Goal: Information Seeking & Learning: Learn about a topic

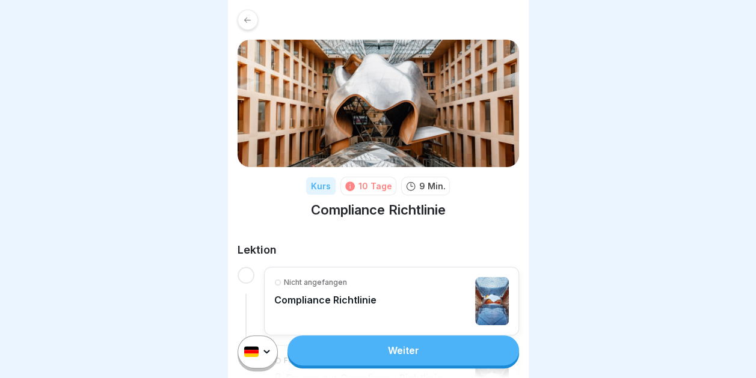
scroll to position [9, 0]
click at [383, 353] on link "Weiter" at bounding box center [403, 351] width 231 height 30
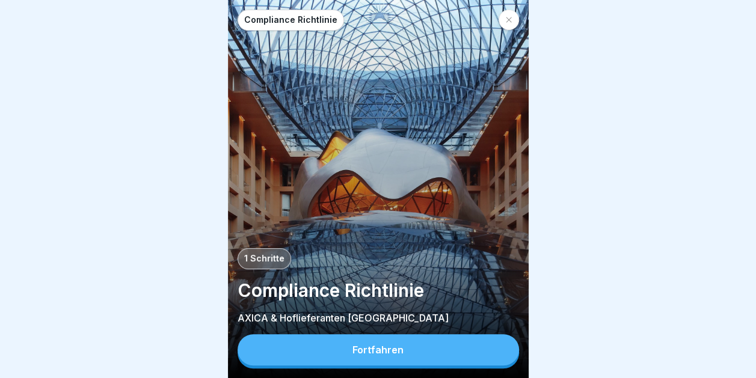
scroll to position [9, 0]
click at [337, 350] on button "Fortfahren" at bounding box center [379, 349] width 282 height 31
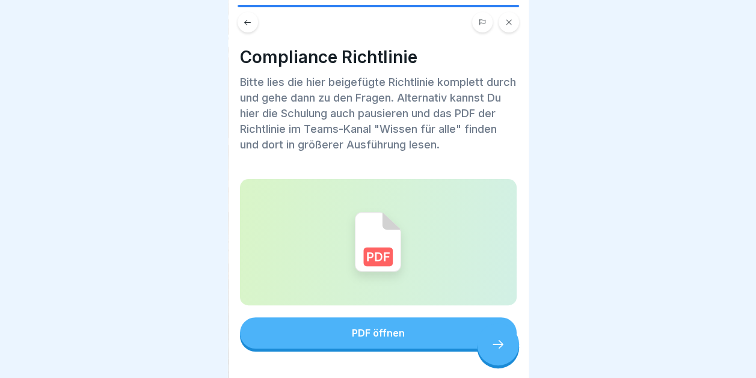
click at [458, 331] on button "PDF öffnen" at bounding box center [378, 333] width 277 height 31
click at [504, 342] on icon at bounding box center [498, 344] width 14 height 14
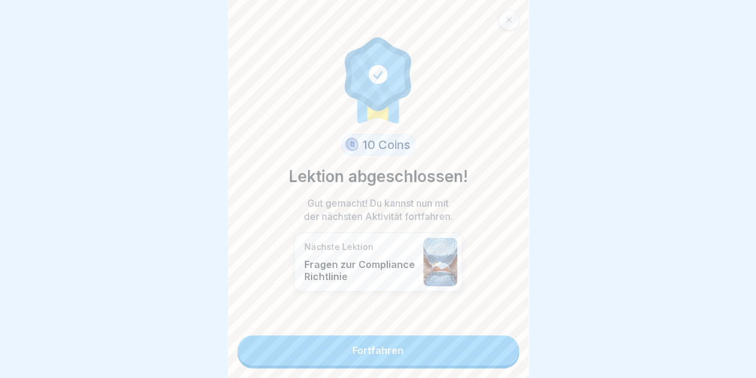
click at [429, 251] on div at bounding box center [441, 262] width 34 height 48
click at [426, 340] on link "Fortfahren" at bounding box center [379, 351] width 282 height 30
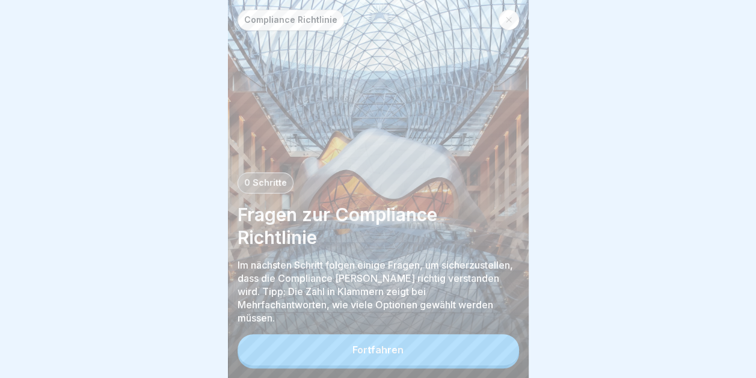
scroll to position [9, 0]
click at [399, 347] on div "Fortfahren" at bounding box center [378, 350] width 51 height 11
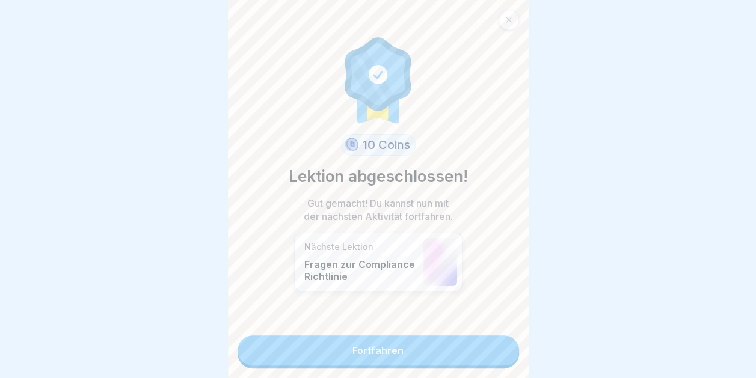
click at [364, 259] on p "Fragen zur Compliance Richtlinie" at bounding box center [360, 271] width 113 height 24
click at [439, 342] on link "Fortfahren" at bounding box center [379, 351] width 282 height 30
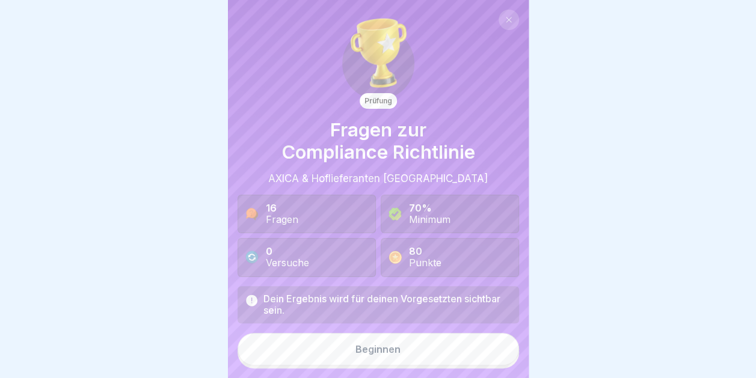
click at [393, 355] on div "Beginnen" at bounding box center [378, 349] width 45 height 11
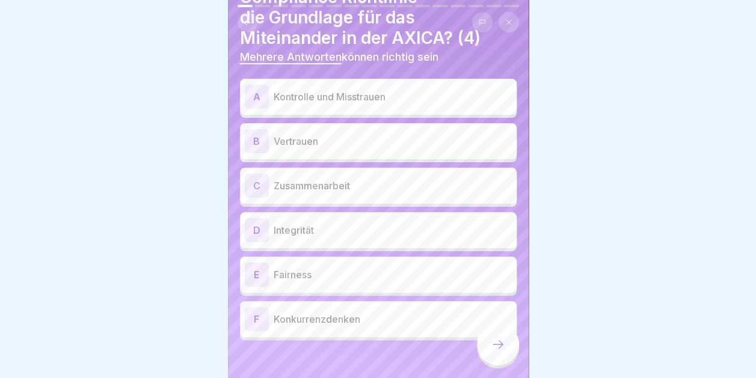
scroll to position [91, 0]
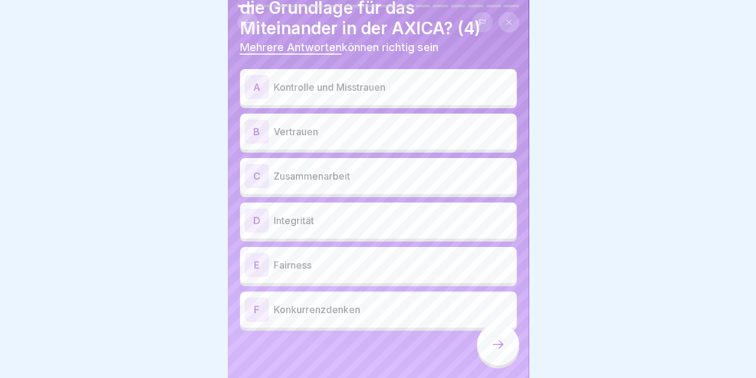
click at [251, 254] on div "E" at bounding box center [257, 265] width 24 height 24
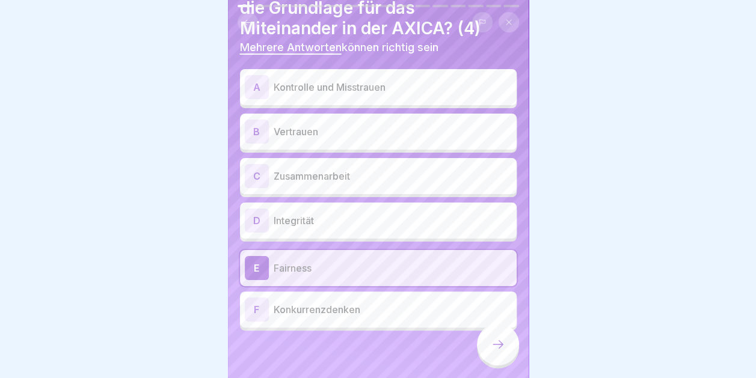
click at [275, 214] on p "Integrität" at bounding box center [393, 221] width 238 height 14
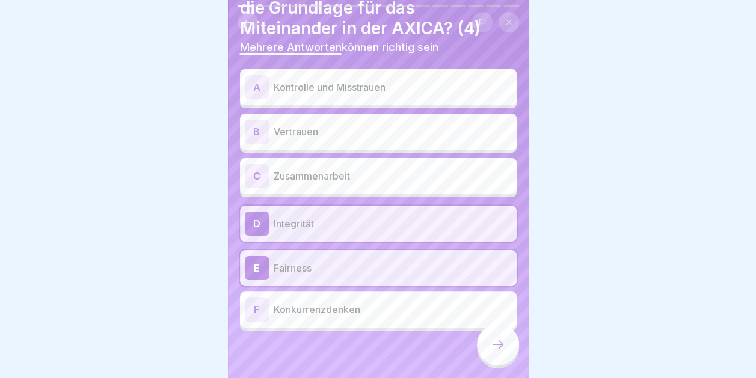
click at [289, 173] on p "Zusammenarbeit" at bounding box center [393, 176] width 238 height 14
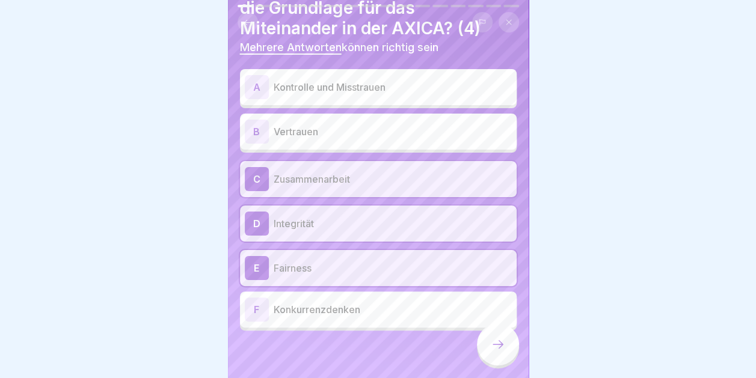
click at [294, 125] on p "Vertrauen" at bounding box center [393, 132] width 238 height 14
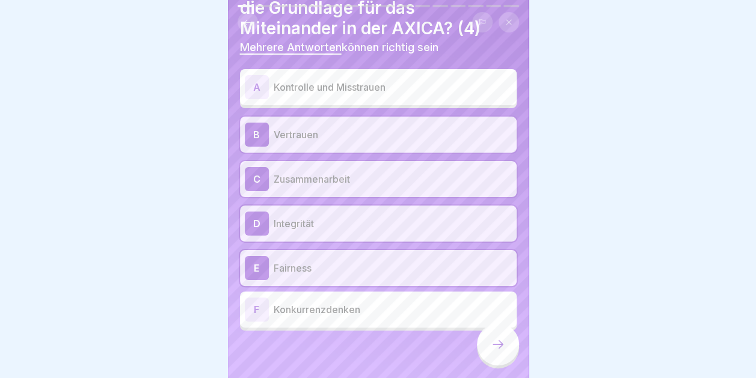
click at [498, 350] on icon at bounding box center [498, 344] width 14 height 14
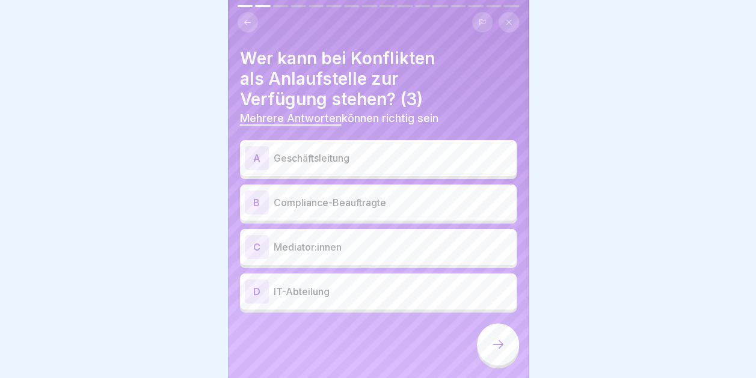
click at [313, 241] on p "Mediator:innen" at bounding box center [393, 247] width 238 height 14
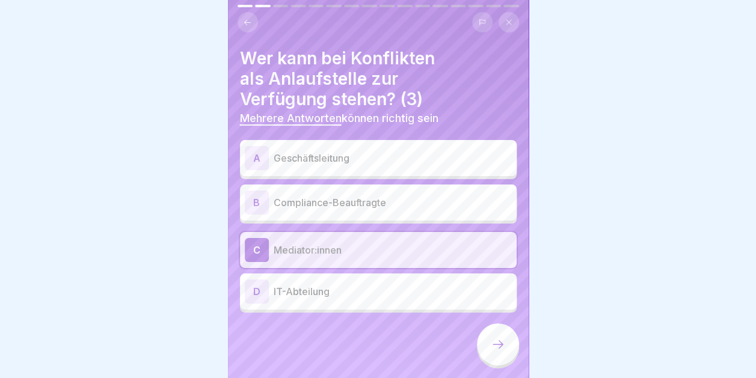
click at [352, 196] on p "Compliance-Beauftragte" at bounding box center [393, 203] width 238 height 14
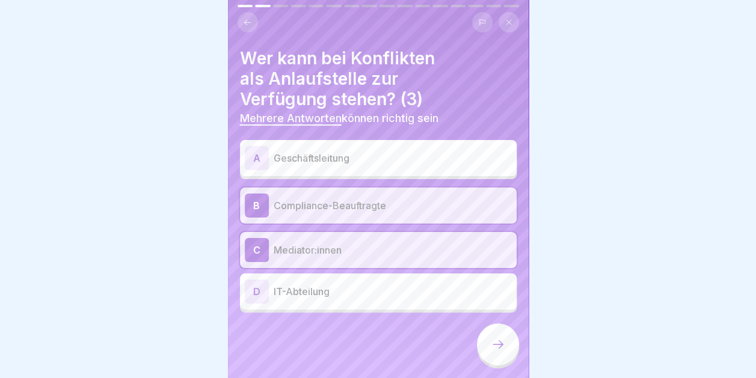
click at [327, 151] on p "Geschäftsleitung" at bounding box center [393, 158] width 238 height 14
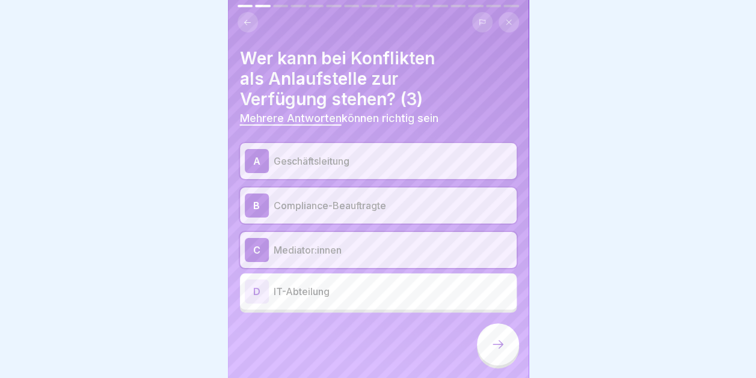
click at [499, 343] on icon at bounding box center [498, 344] width 14 height 14
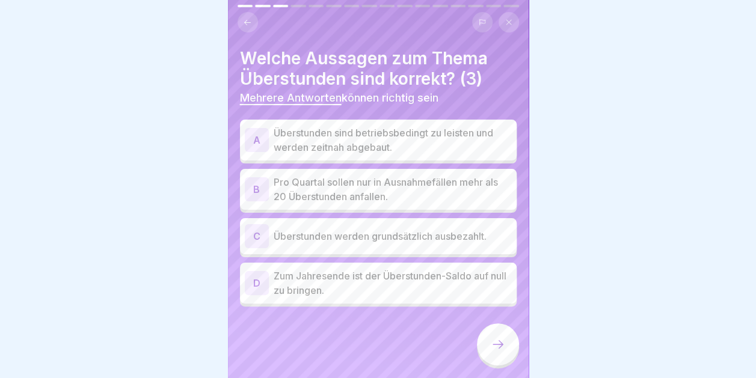
click at [418, 278] on p "Zum Jahresende ist der Überstunden-Saldo auf null zu bringen." at bounding box center [393, 283] width 238 height 29
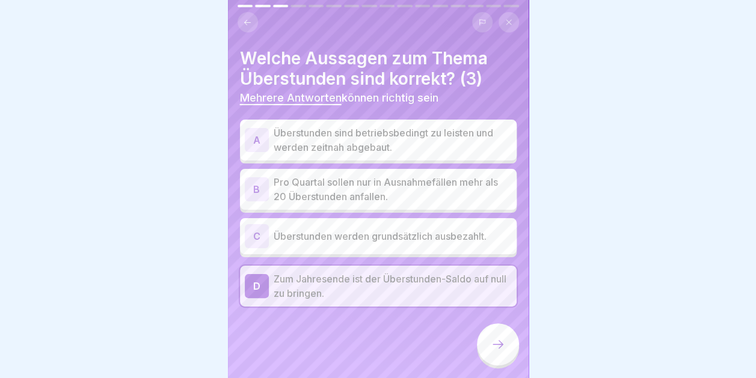
click at [383, 127] on p "Überstunden sind betriebsbedingt zu leisten und werden zeitnah abgebaut." at bounding box center [393, 140] width 238 height 29
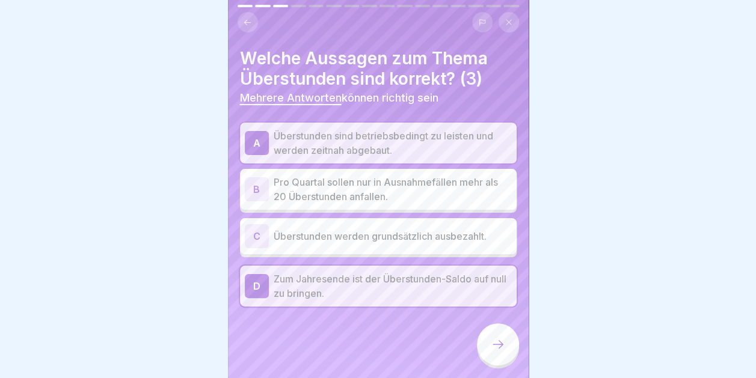
click at [399, 180] on p "Pro Quartal sollen nur in Ausnahmefällen mehr als 20 Überstunden anfallen." at bounding box center [393, 189] width 238 height 29
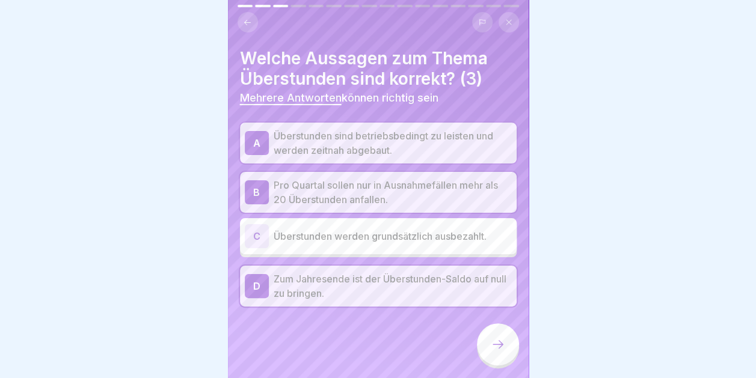
click at [499, 341] on icon at bounding box center [498, 344] width 14 height 14
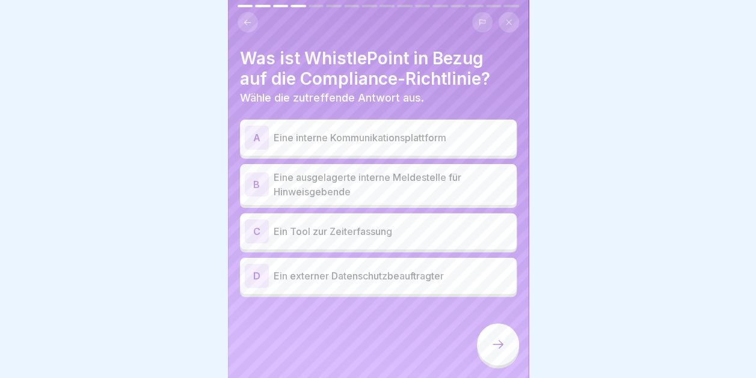
click at [393, 170] on p "Eine ausgelagerte interne Meldestelle für Hinweisgebende" at bounding box center [393, 184] width 238 height 29
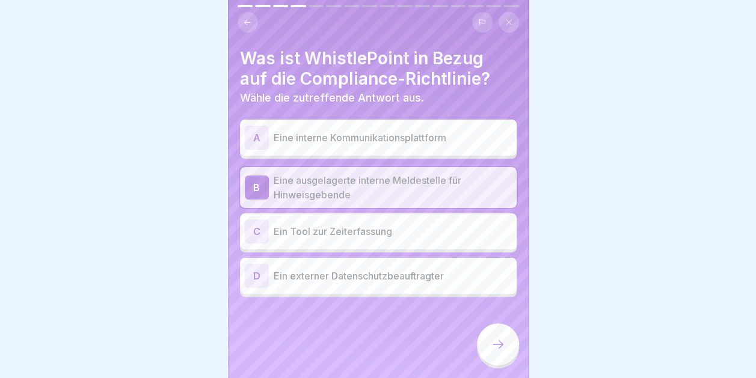
click at [492, 344] on icon at bounding box center [498, 344] width 14 height 14
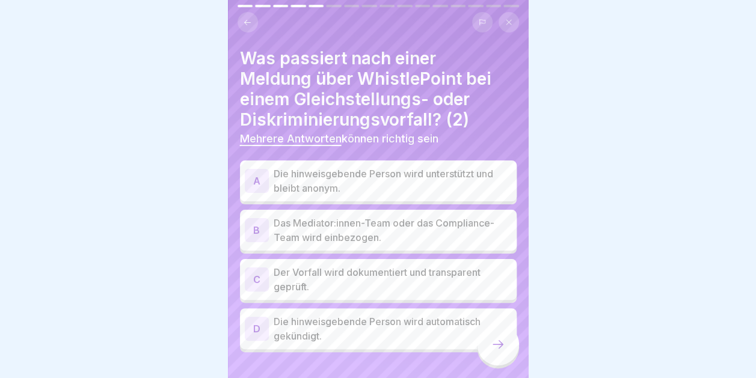
click at [445, 167] on p "Die hinweisgebende Person wird unterstützt und bleibt anonym." at bounding box center [393, 181] width 238 height 29
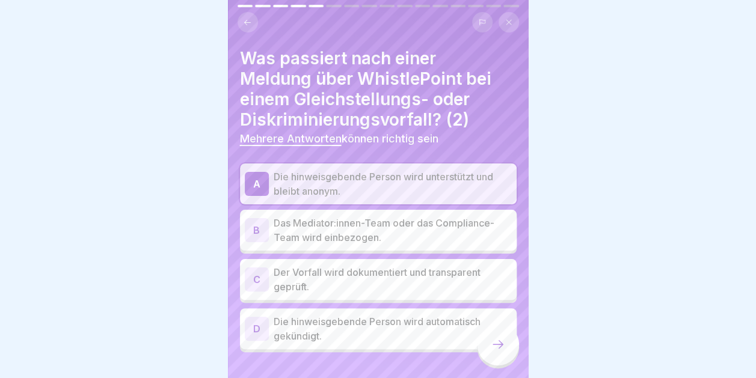
click at [419, 217] on p "Das Mediator:innen-Team oder das Compliance-Team wird einbezogen." at bounding box center [393, 230] width 238 height 29
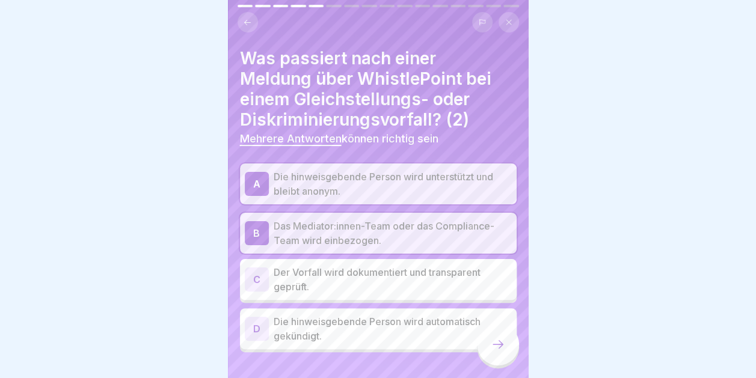
click at [405, 274] on p "Der Vorfall wird dokumentiert und transparent geprüft." at bounding box center [393, 279] width 238 height 29
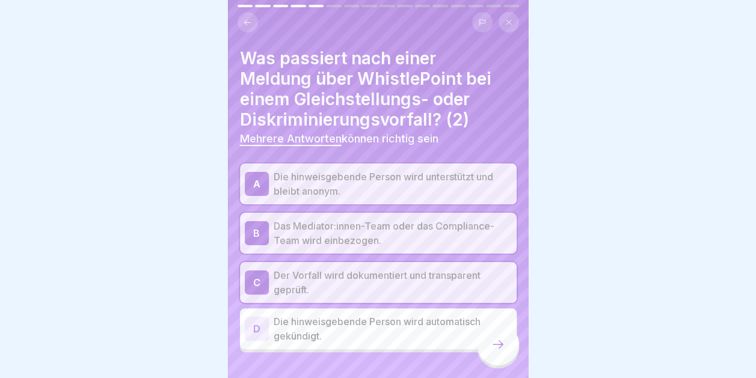
click at [497, 349] on icon at bounding box center [498, 344] width 14 height 14
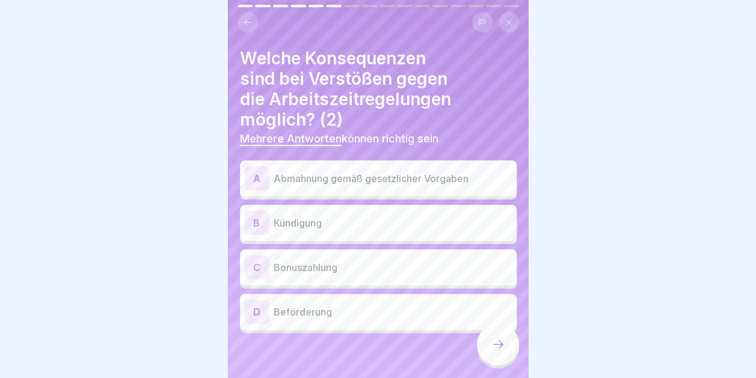
click at [372, 171] on p "Abmahnung gemäß gesetzlicher Vorgaben" at bounding box center [393, 178] width 238 height 14
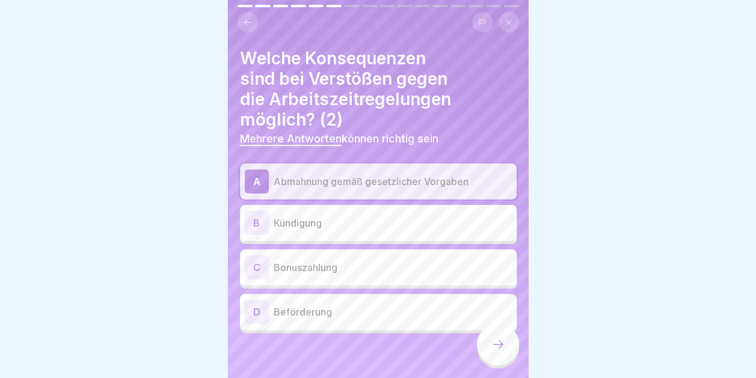
click at [381, 216] on p "Kündigung" at bounding box center [393, 223] width 238 height 14
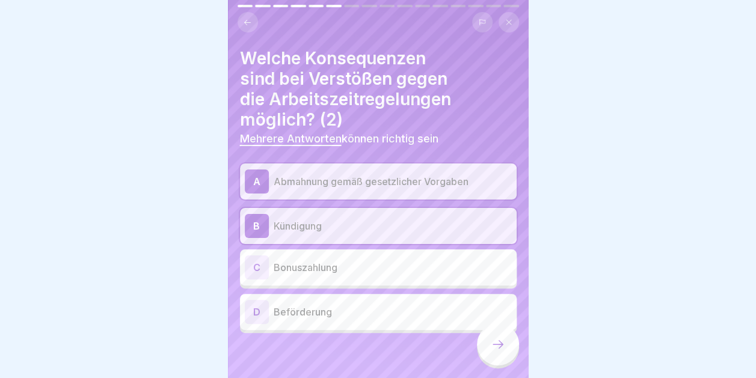
click at [496, 338] on icon at bounding box center [498, 344] width 14 height 14
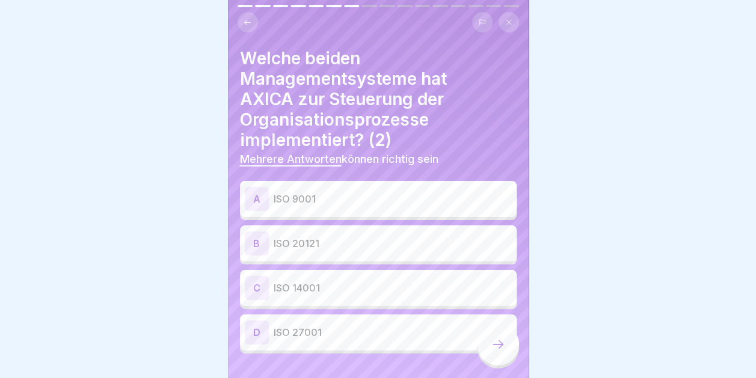
scroll to position [23, 0]
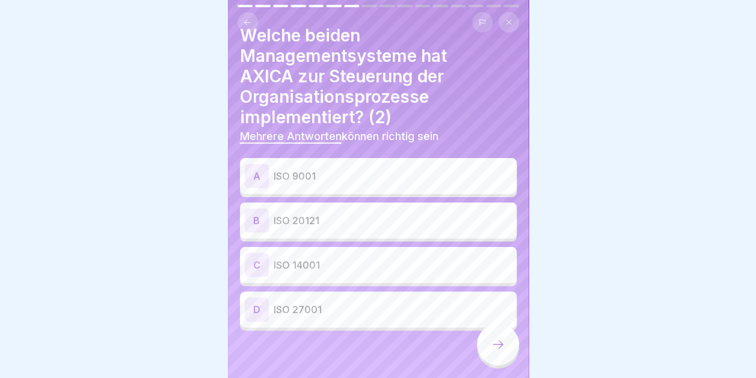
click at [300, 169] on p "ISO 9001" at bounding box center [393, 176] width 238 height 14
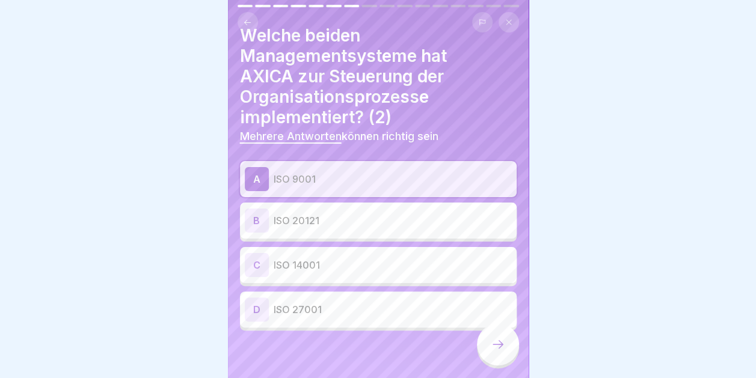
click at [502, 342] on icon at bounding box center [498, 344] width 14 height 14
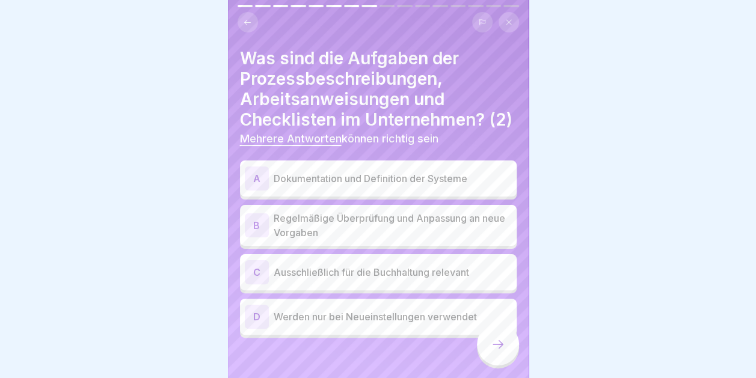
click at [358, 186] on p "Dokumentation und Definition der Systeme" at bounding box center [393, 178] width 238 height 14
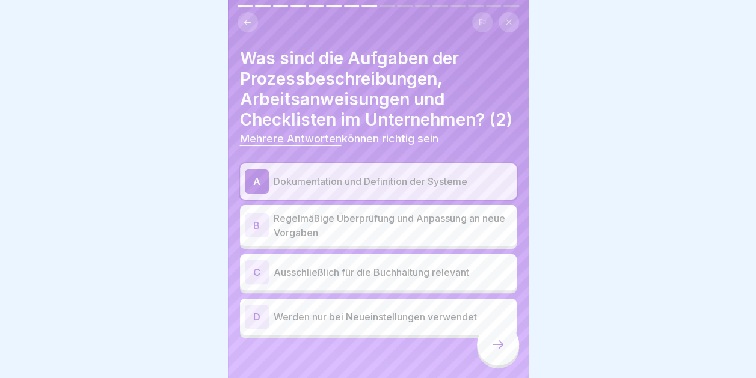
click at [353, 232] on p "Regelmäßige Überprüfung und Anpassung an neue Vorgaben" at bounding box center [393, 225] width 238 height 29
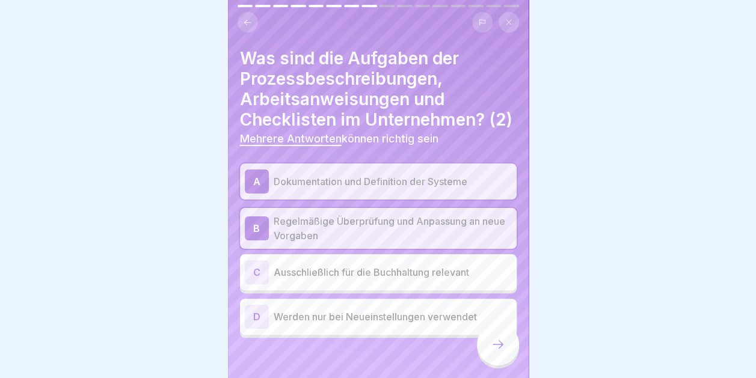
click at [493, 338] on div at bounding box center [498, 345] width 42 height 42
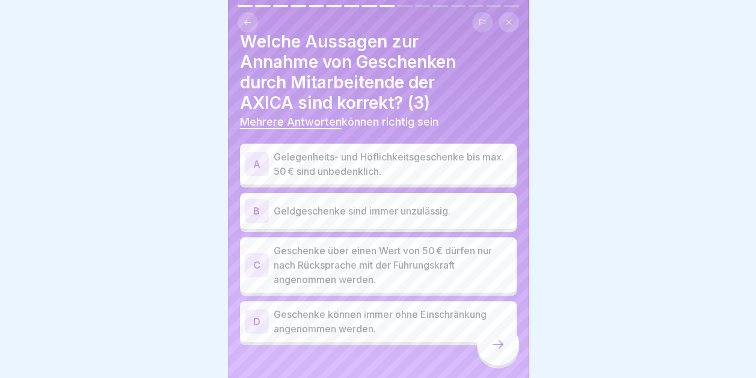
scroll to position [31, 0]
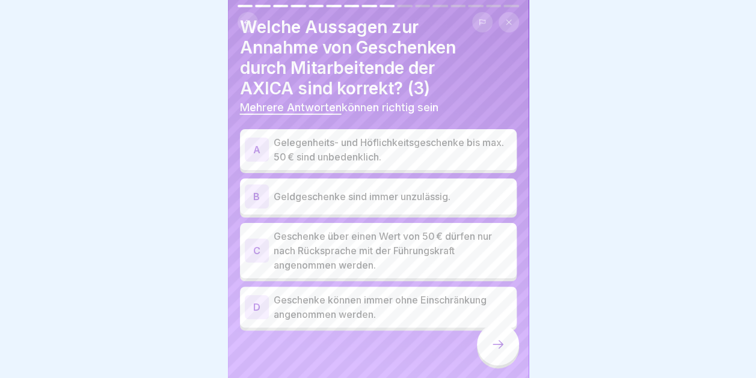
click at [368, 137] on p "Gelegenheits- und Höflichkeitsgeschenke bis max. 50 € sind unbedenklich." at bounding box center [393, 149] width 238 height 29
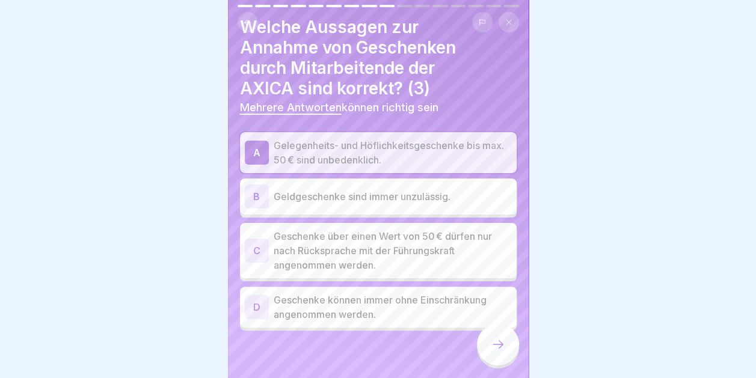
click at [497, 346] on icon at bounding box center [498, 344] width 14 height 14
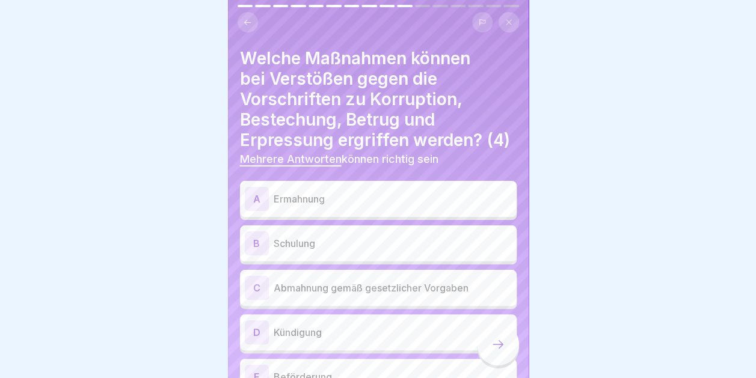
click at [330, 340] on p "Kündigung" at bounding box center [393, 332] width 238 height 14
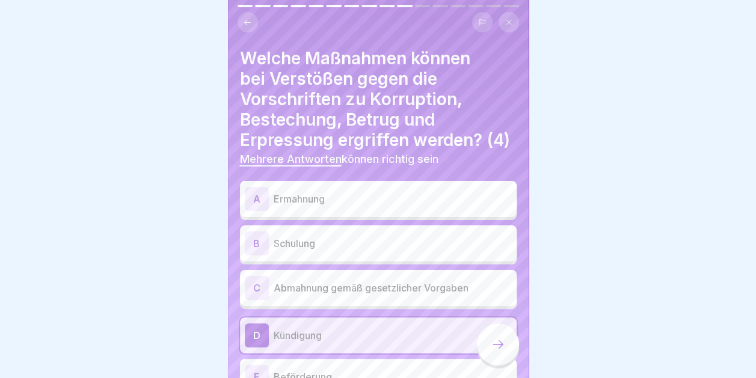
click at [346, 295] on p "Abmahnung gemäß gesetzlicher Vorgaben" at bounding box center [393, 288] width 238 height 14
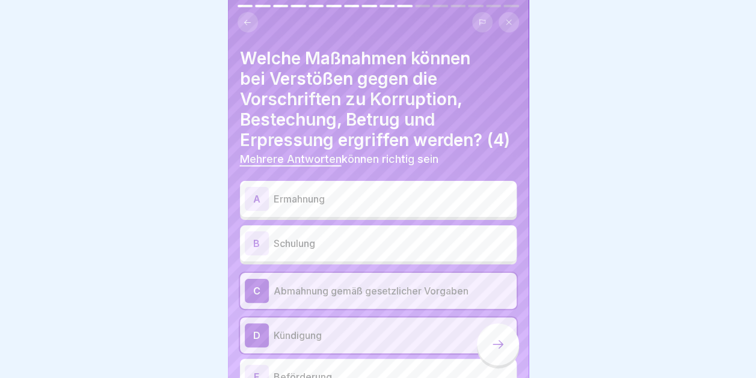
click at [358, 204] on p "Ermahnung" at bounding box center [393, 199] width 238 height 14
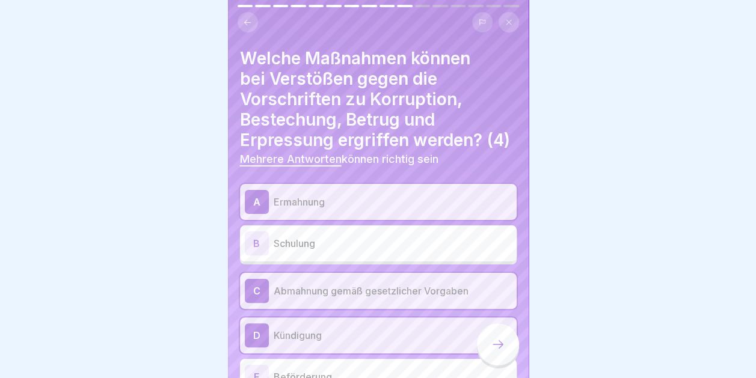
click at [347, 251] on p "Schulung" at bounding box center [393, 243] width 238 height 14
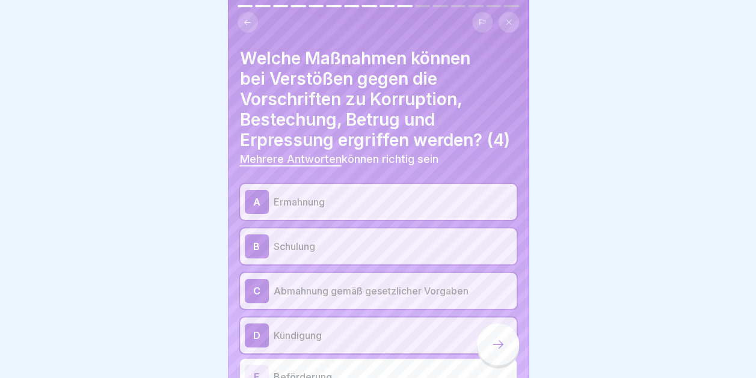
scroll to position [88, 0]
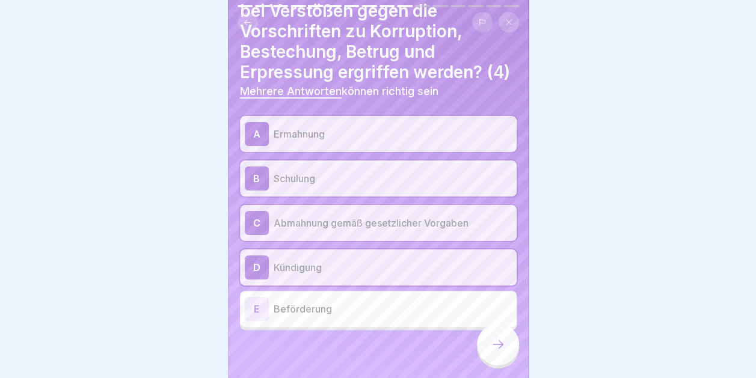
click at [493, 342] on icon at bounding box center [498, 344] width 14 height 14
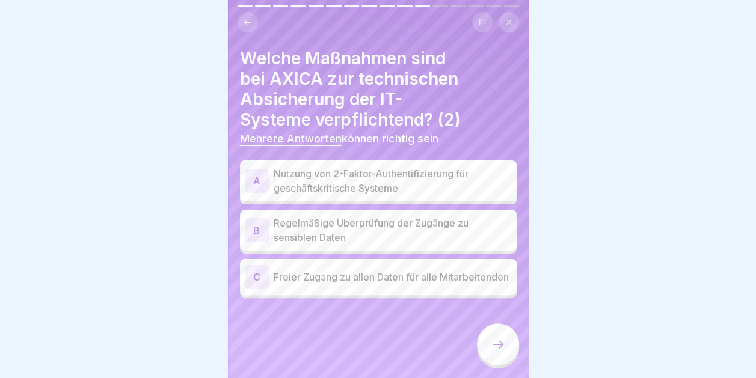
click at [316, 172] on p "Nutzung von 2-Faktor-Authentifizierung für geschäftskritische Systeme" at bounding box center [393, 181] width 238 height 29
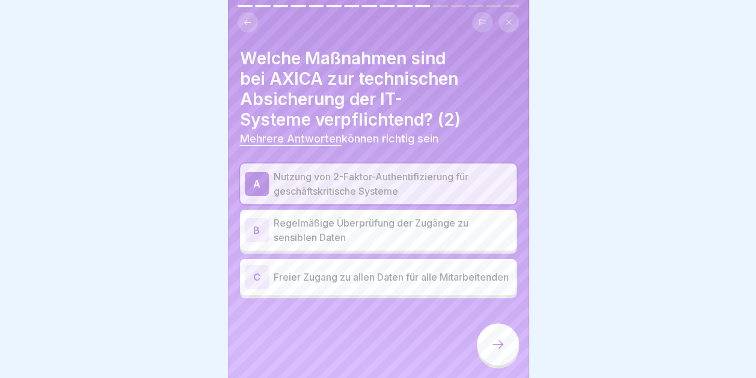
click at [411, 223] on p "Regelmäßige Überprüfung der Zugänge zu sensiblen Daten" at bounding box center [393, 230] width 238 height 29
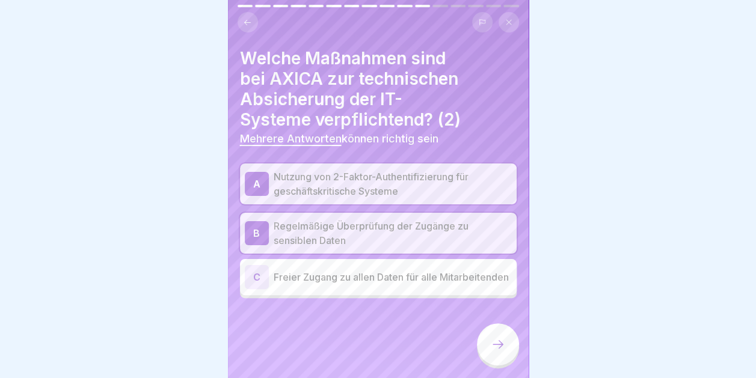
click at [498, 342] on icon at bounding box center [498, 344] width 14 height 14
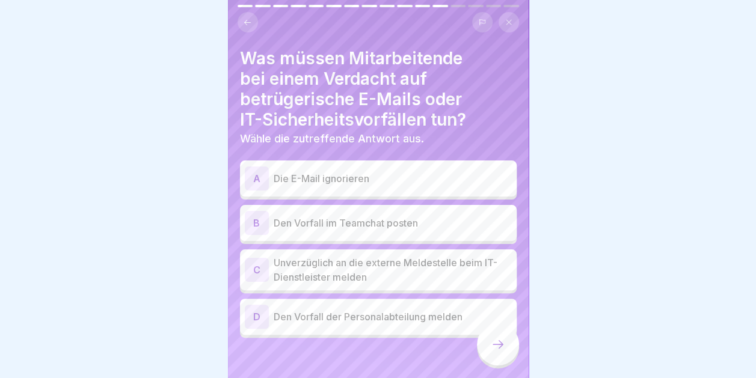
click at [420, 260] on p "Unverzüglich an die externe Meldestelle beim IT-Dienstleister melden" at bounding box center [393, 270] width 238 height 29
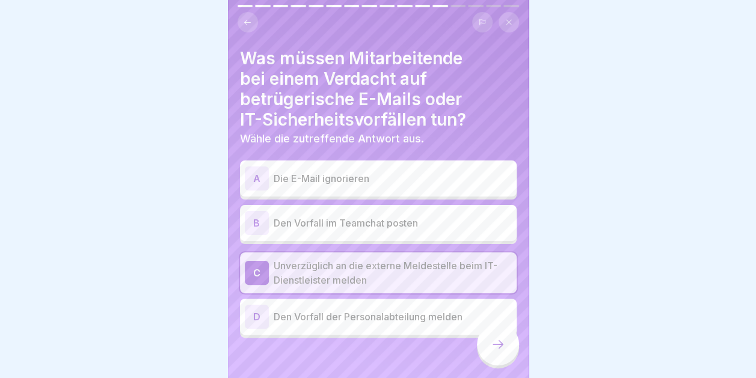
click at [483, 216] on p "Den Vorfall im Teamchat posten" at bounding box center [393, 223] width 238 height 14
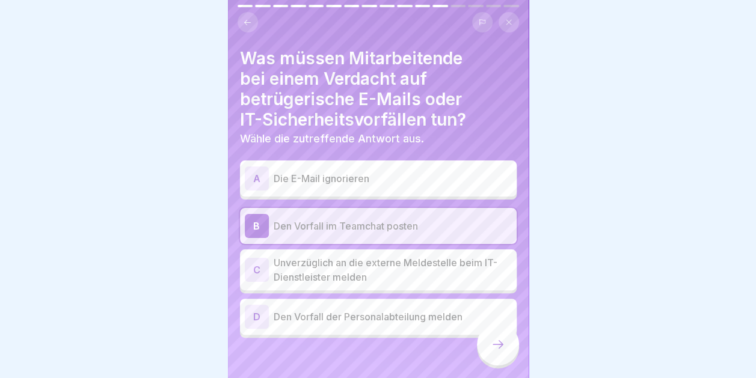
click at [391, 271] on p "Unverzüglich an die externe Meldestelle beim IT-Dienstleister melden" at bounding box center [393, 270] width 238 height 29
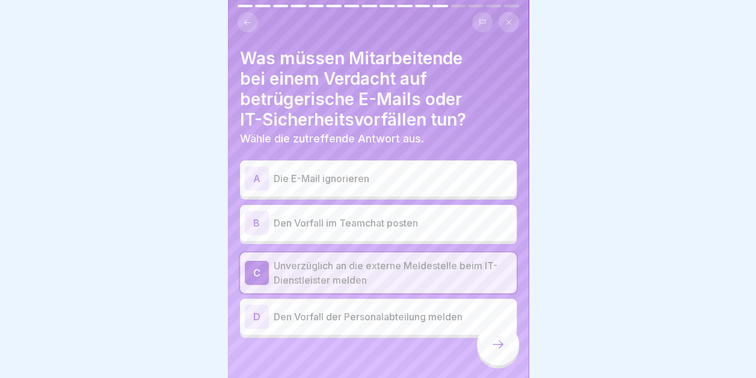
click at [502, 343] on icon at bounding box center [498, 344] width 14 height 14
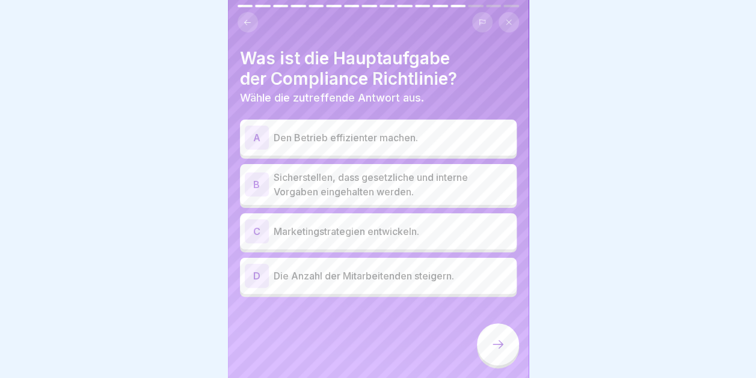
click at [436, 178] on p "Sicherstellen, dass gesetzliche und interne Vorgaben eingehalten werden." at bounding box center [393, 184] width 238 height 29
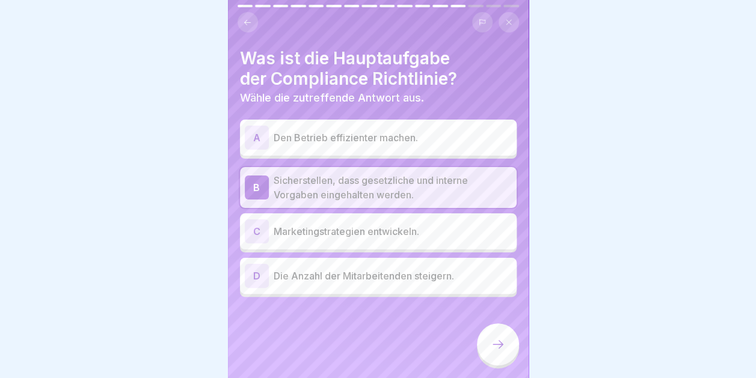
click at [501, 342] on icon at bounding box center [498, 344] width 14 height 14
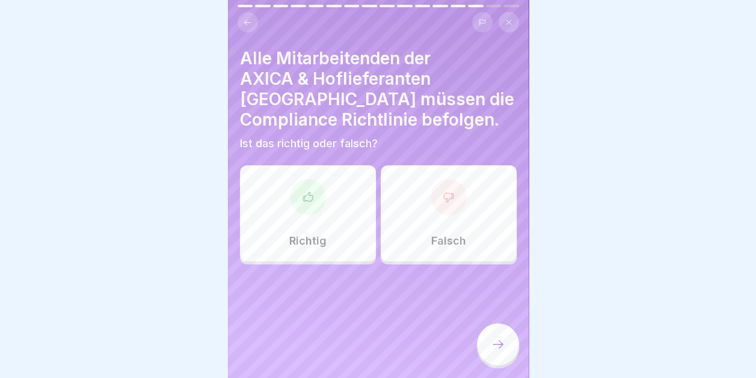
click at [279, 175] on div "Richtig" at bounding box center [308, 213] width 136 height 96
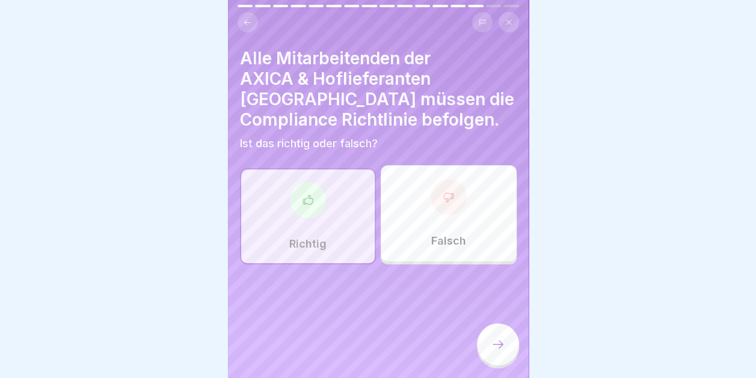
click at [493, 341] on icon at bounding box center [498, 344] width 14 height 14
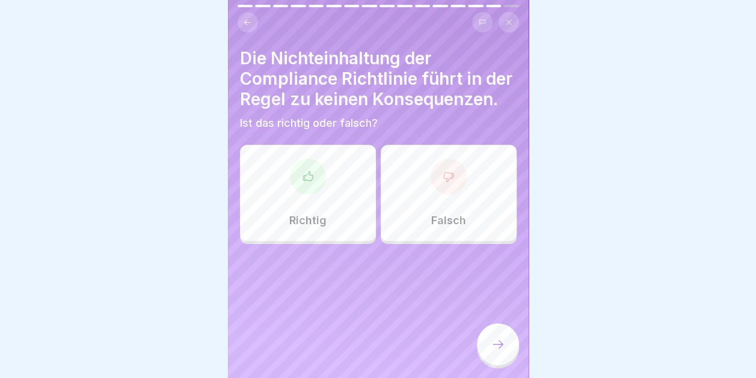
click at [451, 195] on div at bounding box center [449, 177] width 36 height 36
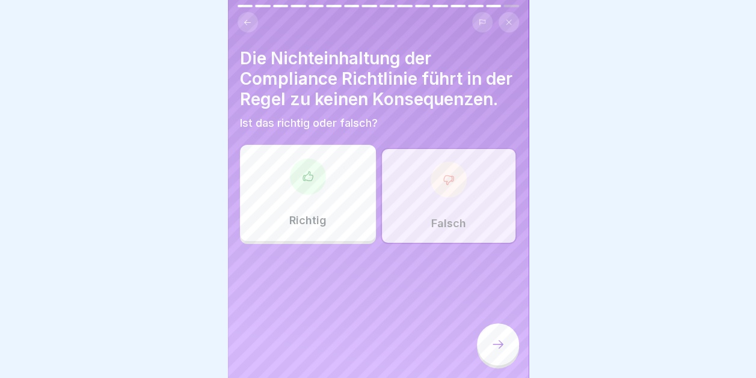
click at [501, 349] on icon at bounding box center [498, 344] width 14 height 14
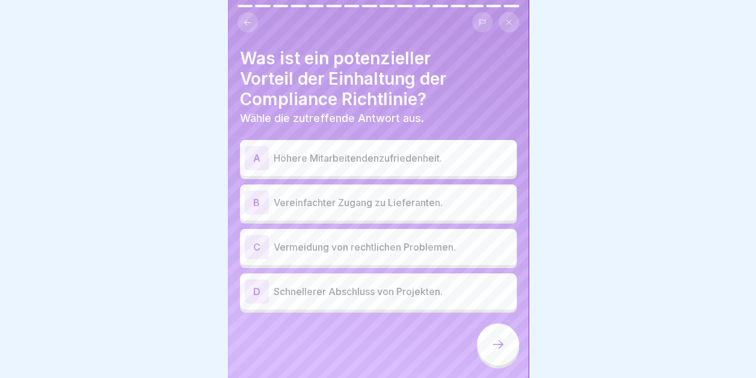
click at [439, 240] on p "Vermeidung von rechtlichen Problemen." at bounding box center [393, 247] width 238 height 14
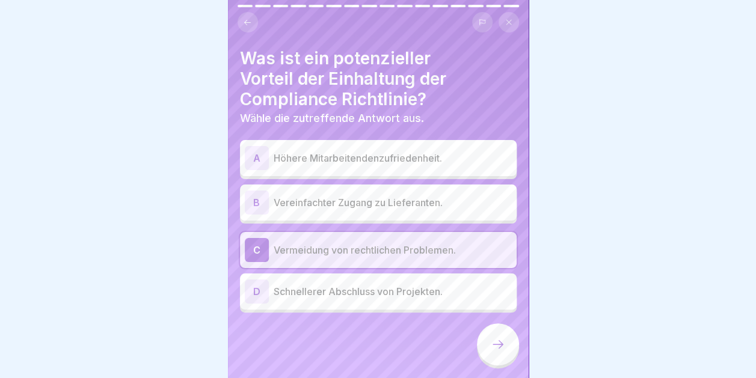
click at [499, 341] on icon at bounding box center [498, 344] width 14 height 14
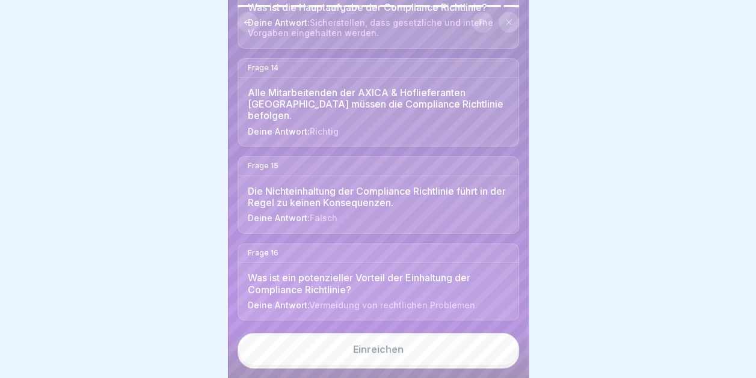
scroll to position [1389, 0]
click at [380, 349] on div "Einreichen" at bounding box center [378, 349] width 51 height 11
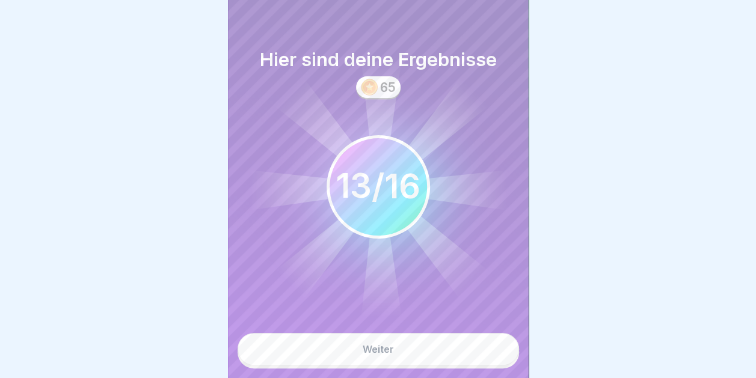
click at [381, 347] on div "Weiter" at bounding box center [378, 349] width 31 height 11
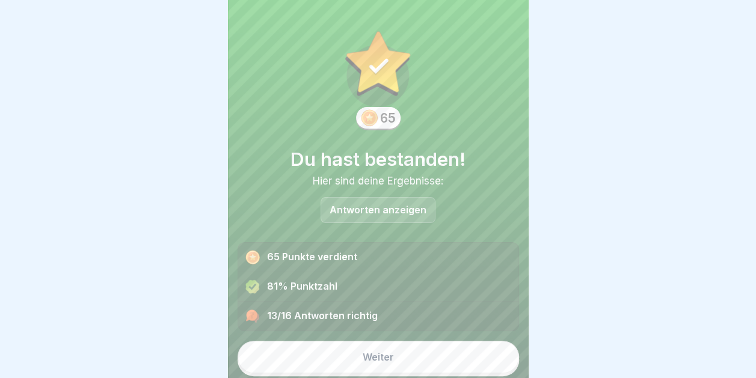
click at [348, 206] on p "Antworten anzeigen" at bounding box center [378, 210] width 97 height 10
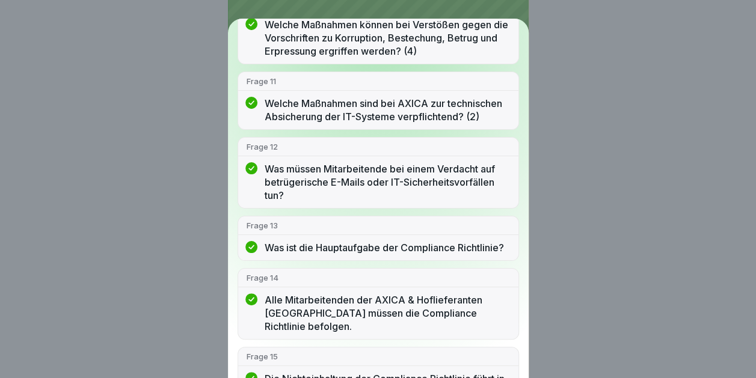
scroll to position [888, 0]
